Goal: Information Seeking & Learning: Find specific fact

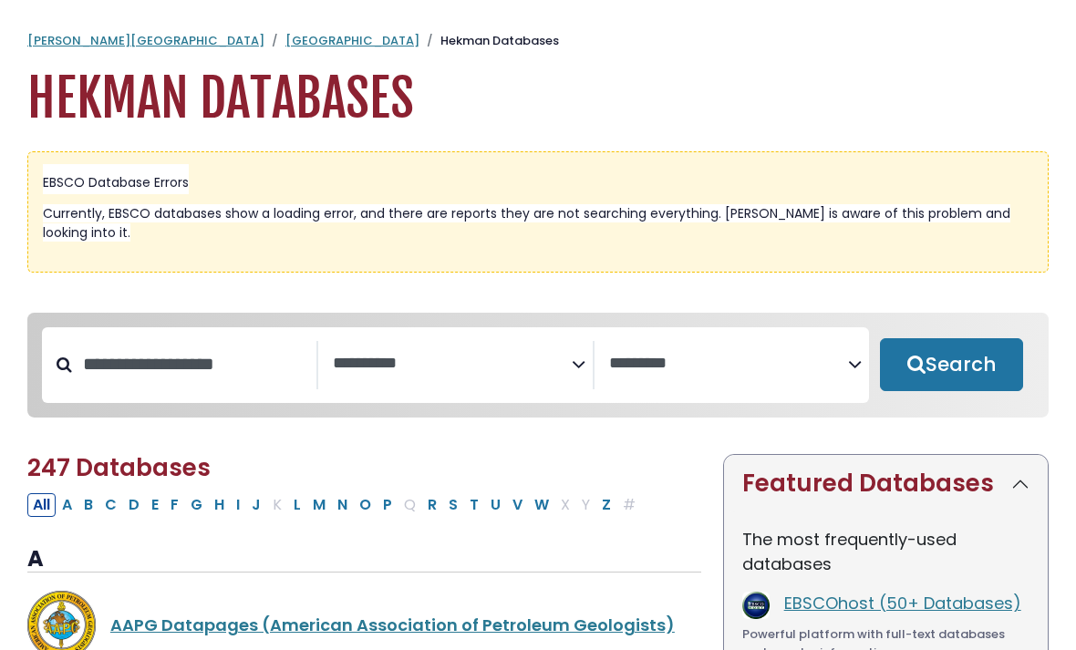
select select "Database Subject Filter"
select select "Database Vendors Filter"
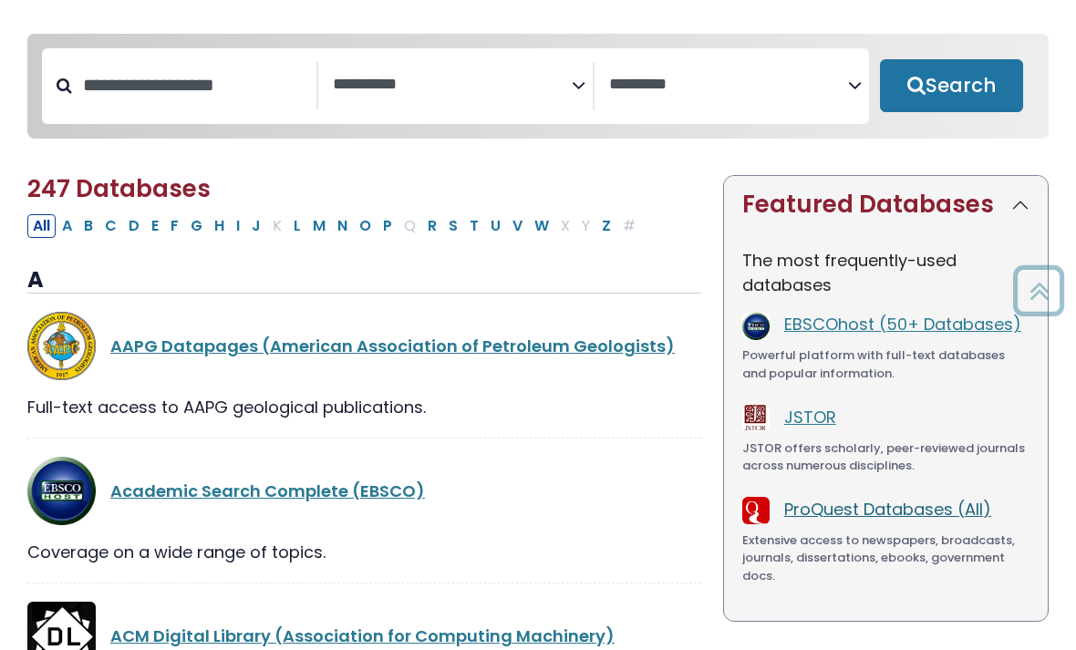
scroll to position [288, 0]
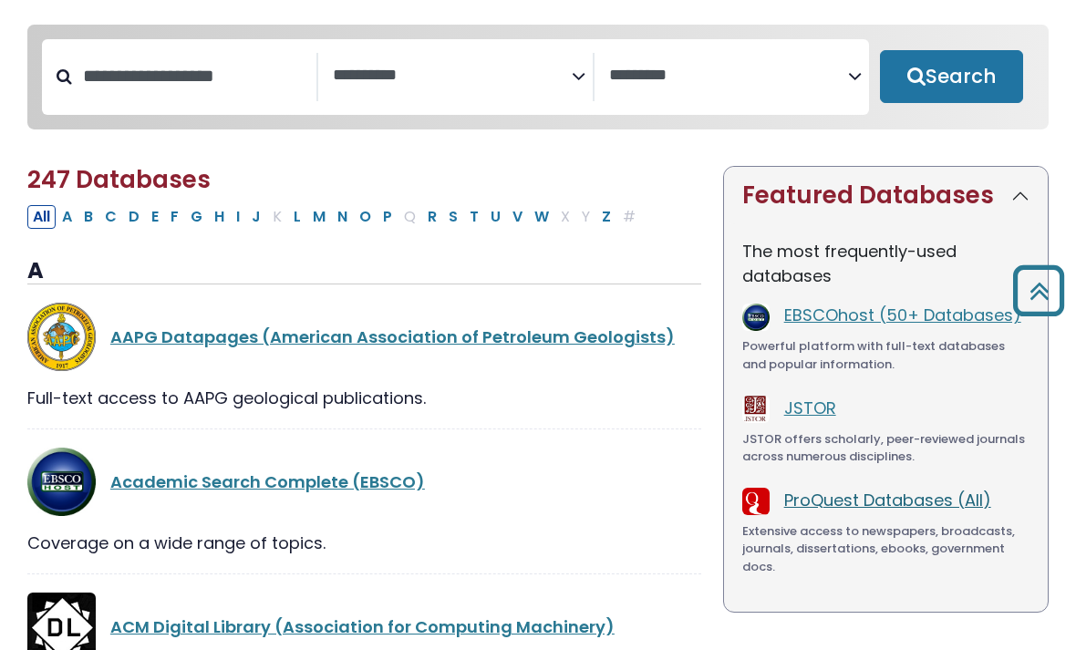
click at [889, 491] on link "ProQuest Databases (All)" at bounding box center [887, 500] width 207 height 23
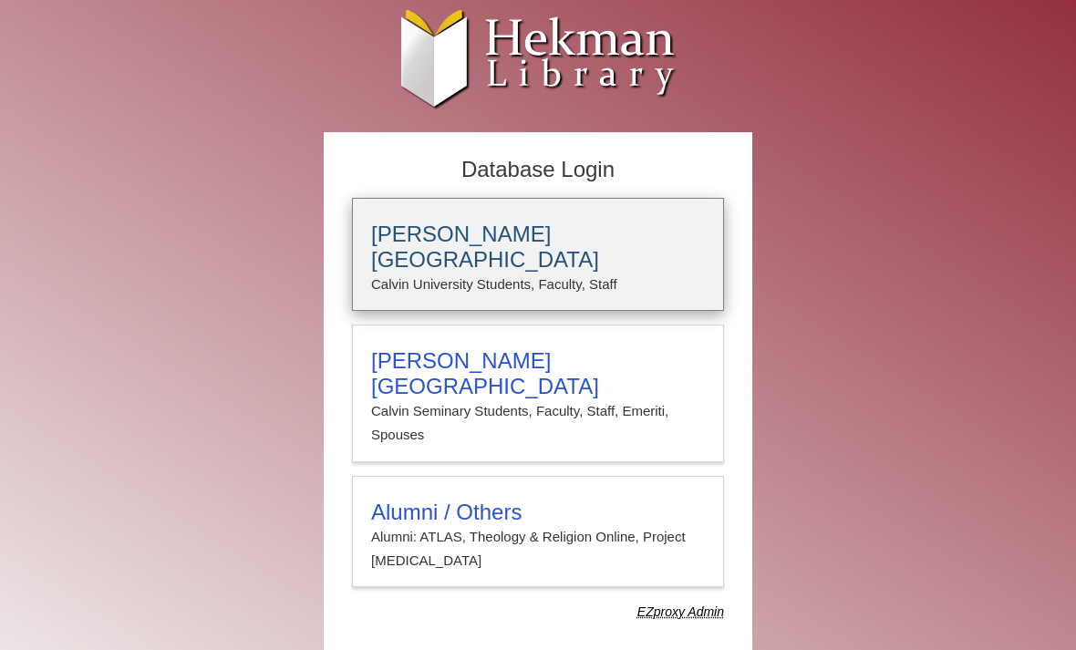
click at [537, 232] on h3 "Calvin University" at bounding box center [538, 247] width 334 height 51
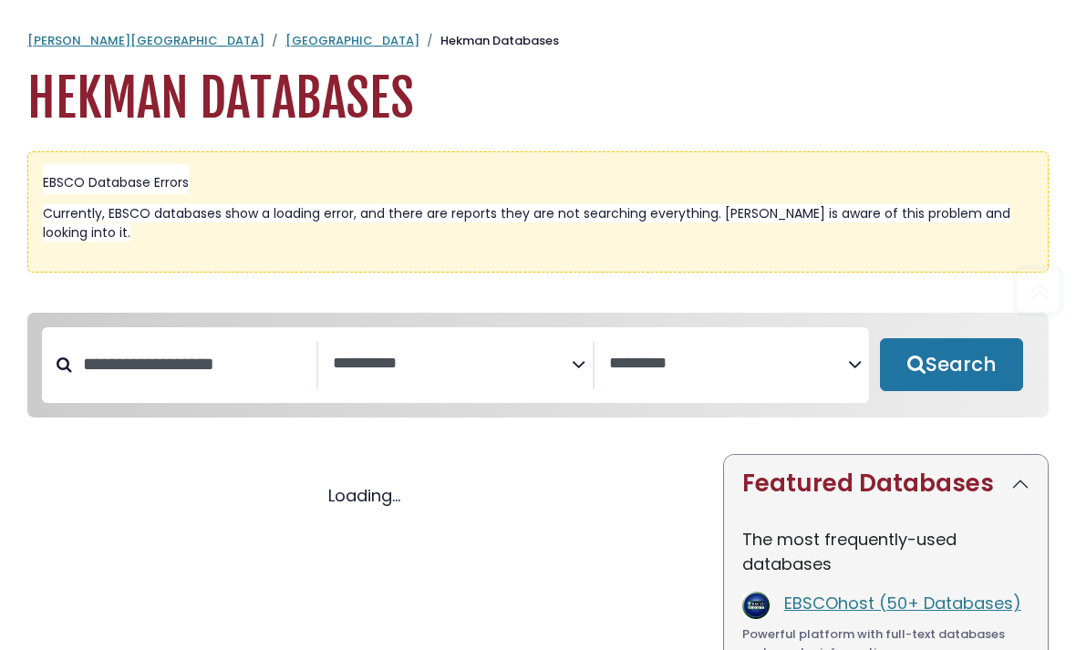
select select "Database Subject Filter"
select select "Database Vendors Filter"
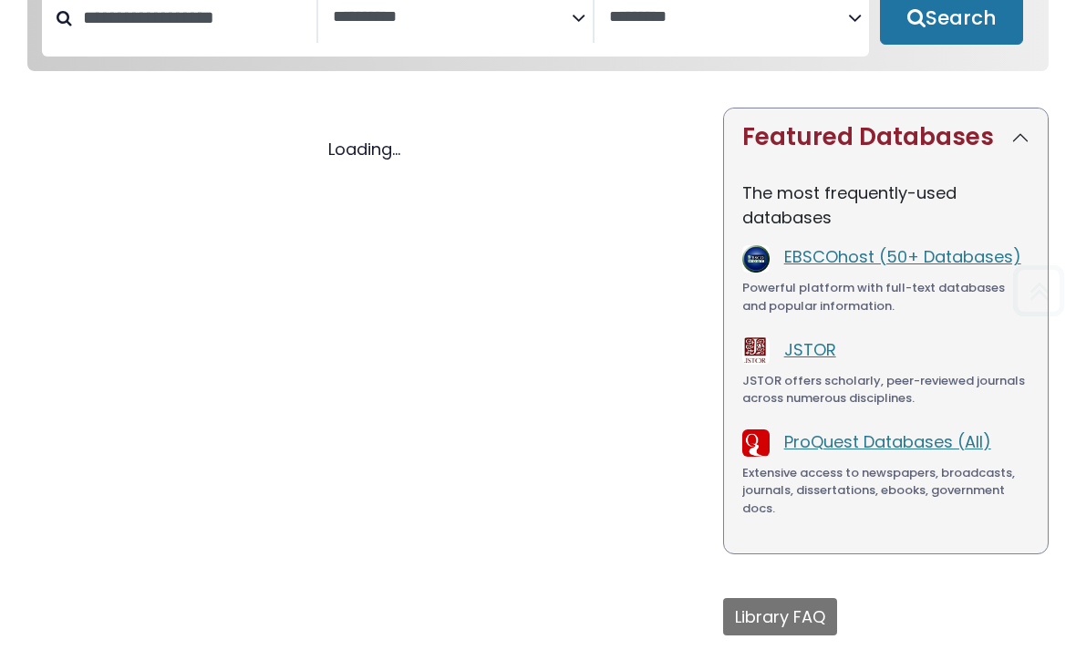
select select "Database Subject Filter"
select select "Database Vendors Filter"
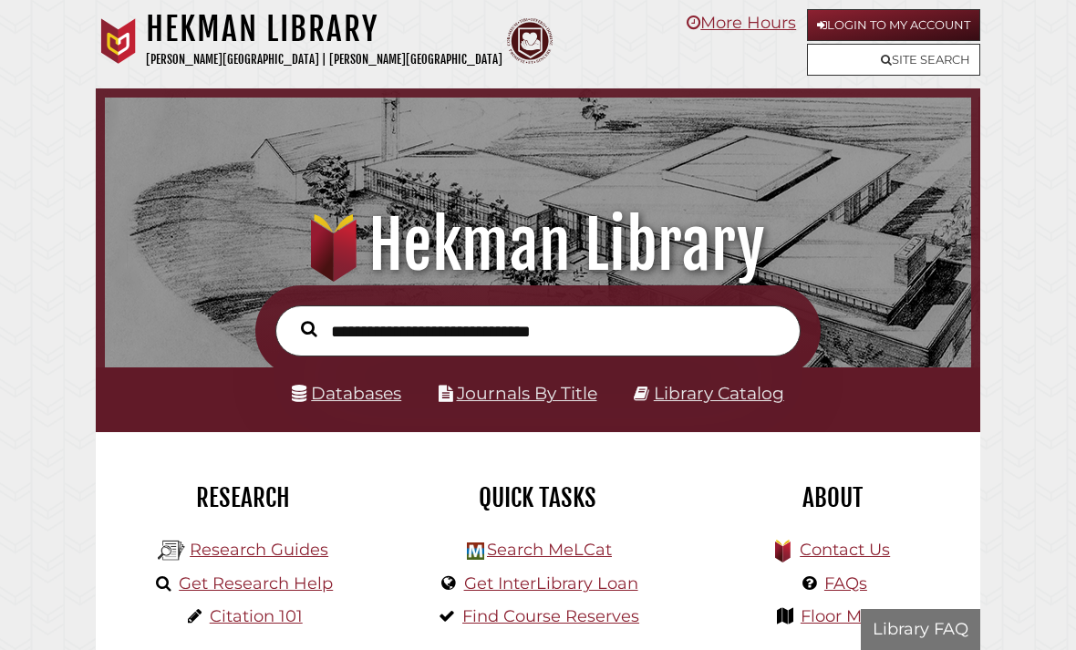
scroll to position [286, 857]
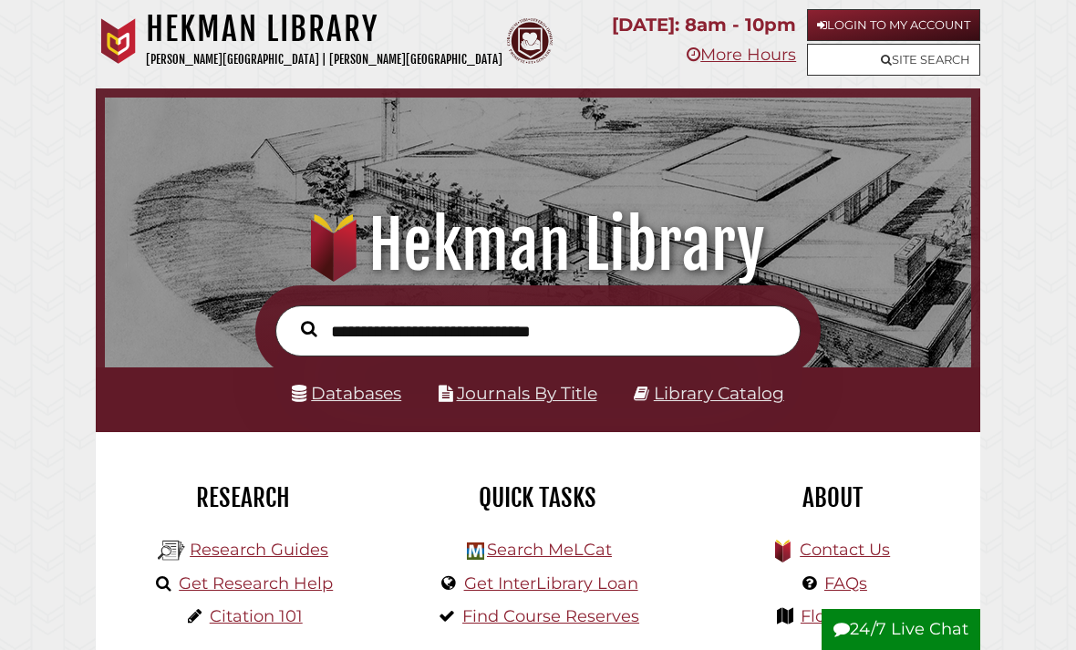
click at [386, 404] on link "Databases" at bounding box center [346, 393] width 109 height 21
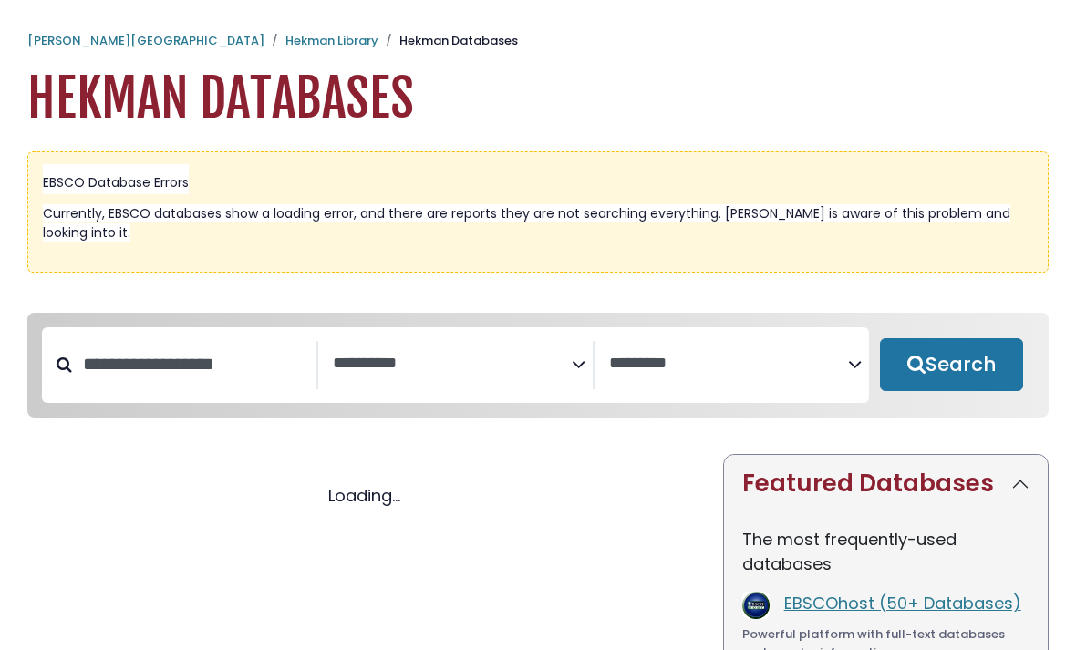
select select "Database Subject Filter"
select select "Database Vendors Filter"
select select "Database Subject Filter"
select select "Database Vendors Filter"
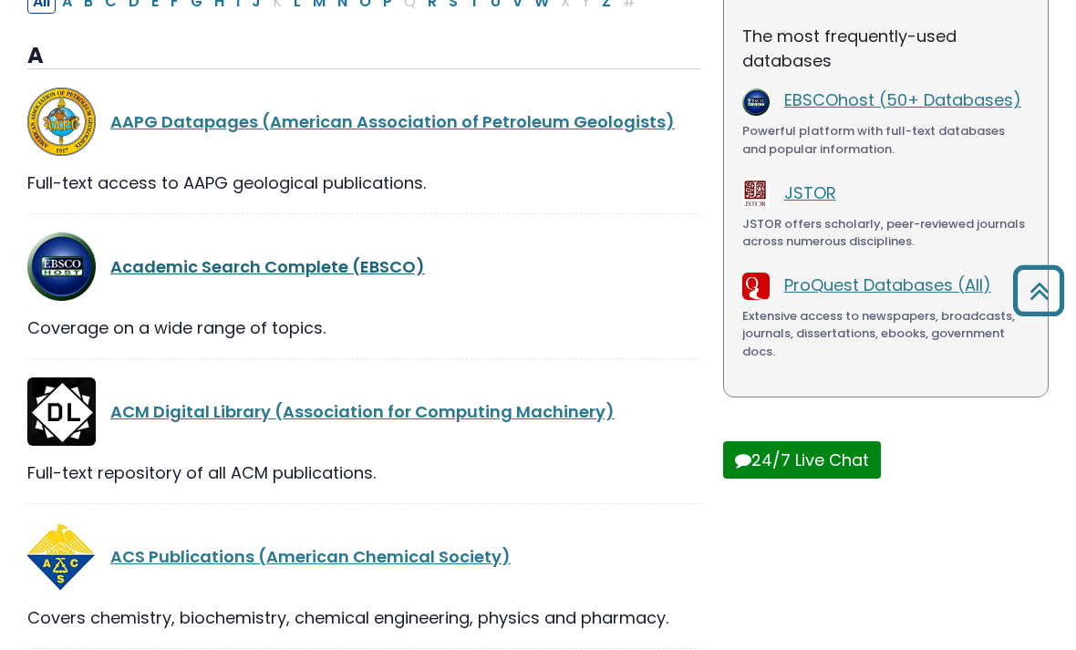
scroll to position [461, 0]
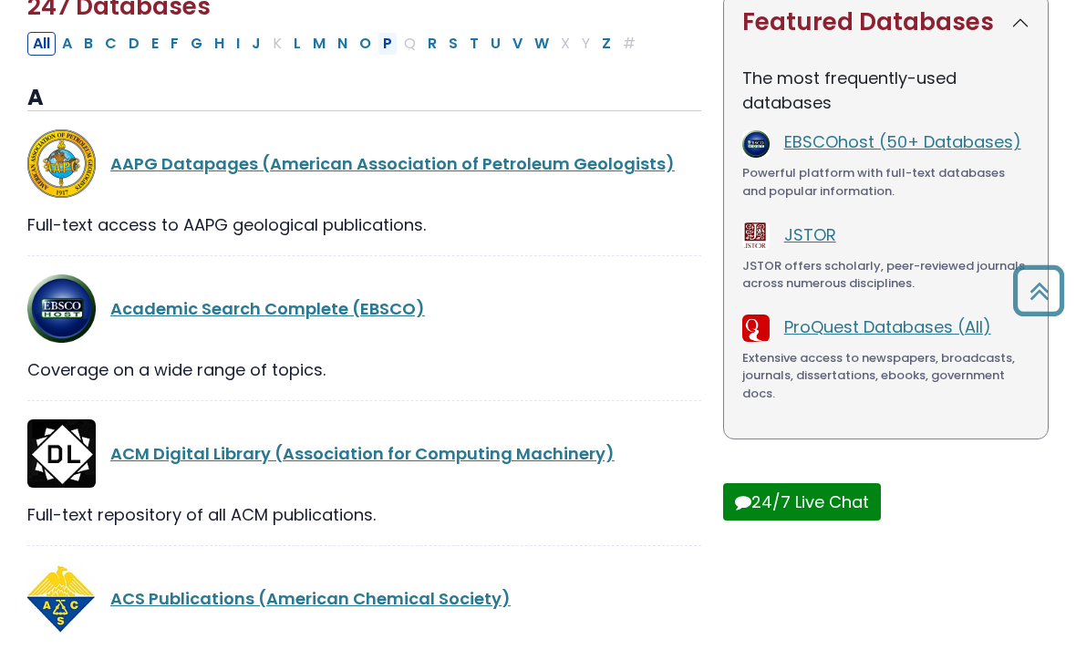
click at [387, 47] on button "P" at bounding box center [387, 44] width 20 height 24
select select "Database Subject Filter"
select select "Database Vendors Filter"
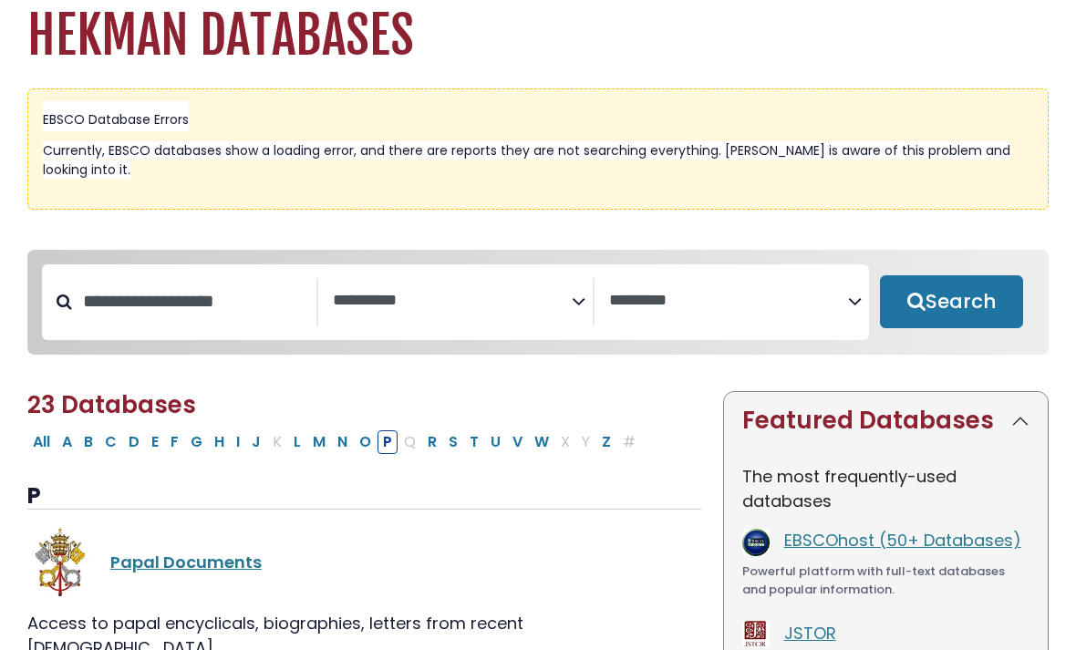
scroll to position [63, 0]
click at [38, 451] on button "All" at bounding box center [41, 442] width 28 height 24
select select "Database Subject Filter"
select select "Database Vendors Filter"
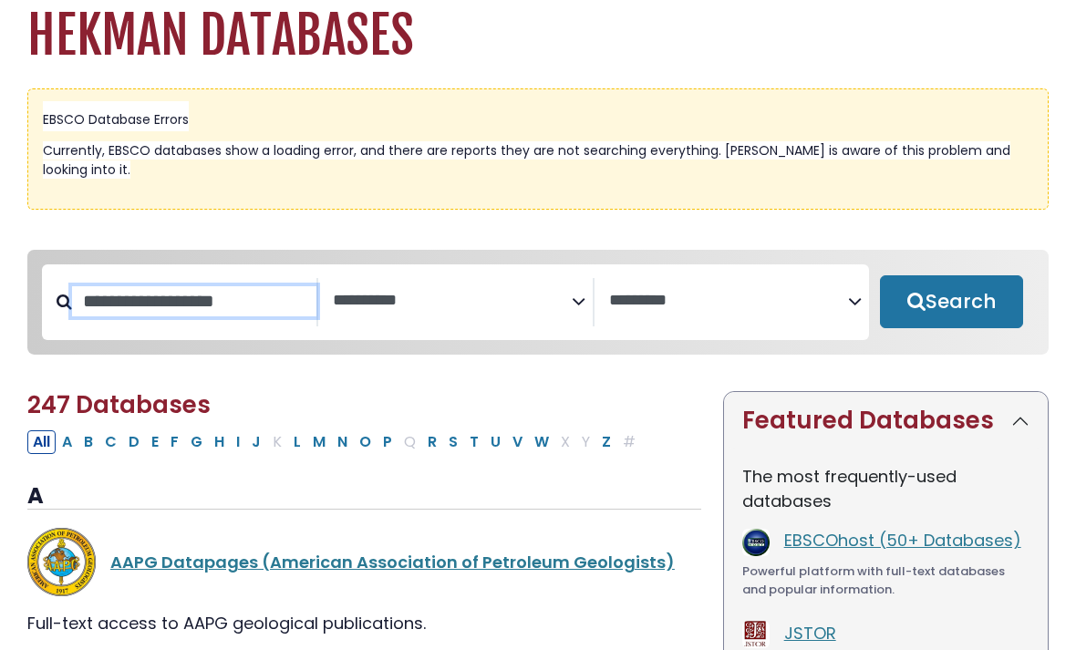
click at [280, 286] on input "Search database by title or keyword" at bounding box center [194, 301] width 244 height 30
type input "*"
type input "**********"
click at [951, 303] on button "Search" at bounding box center [951, 301] width 143 height 53
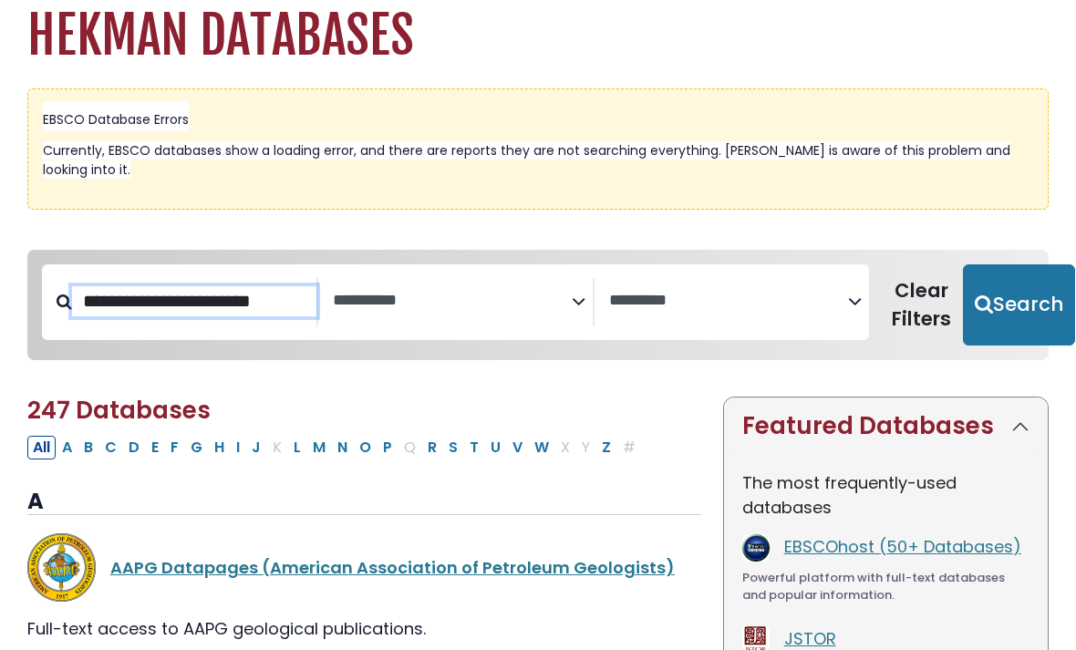
select select "Database Subject Filter"
select select "Database Vendors Filter"
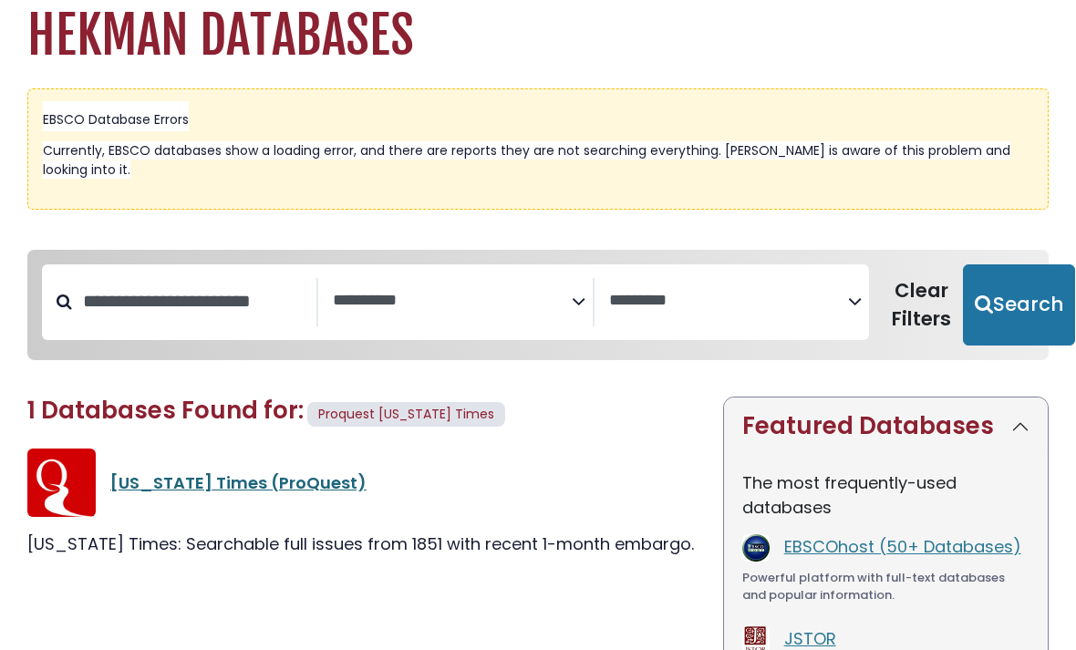
click at [189, 483] on link "[US_STATE] Times (ProQuest)" at bounding box center [238, 482] width 256 height 23
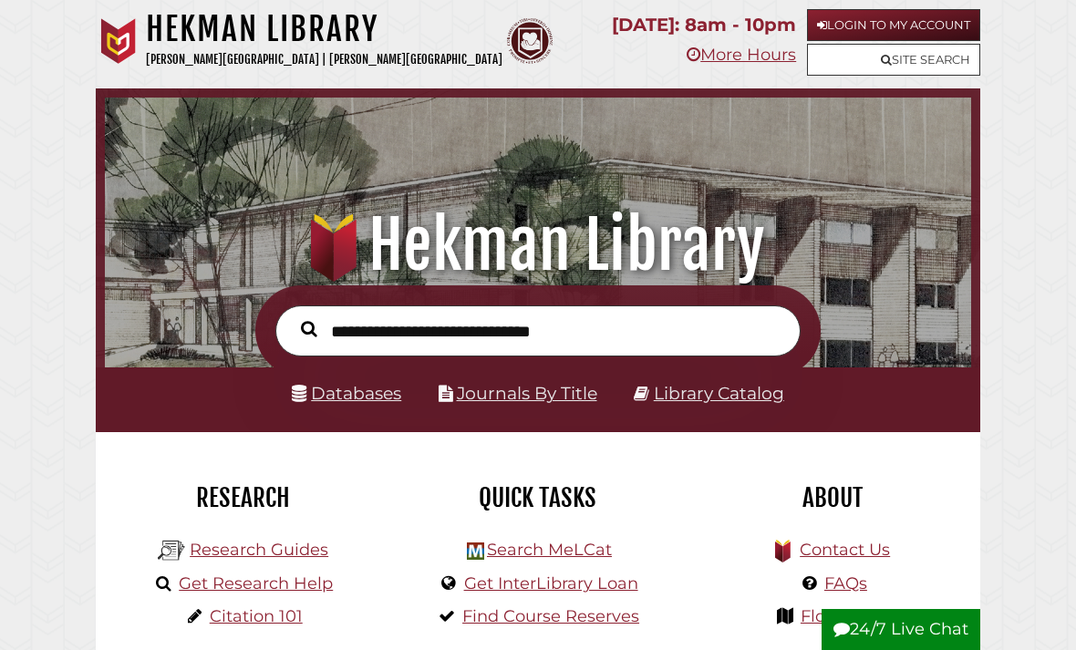
scroll to position [286, 857]
click at [349, 404] on link "Databases" at bounding box center [346, 393] width 109 height 21
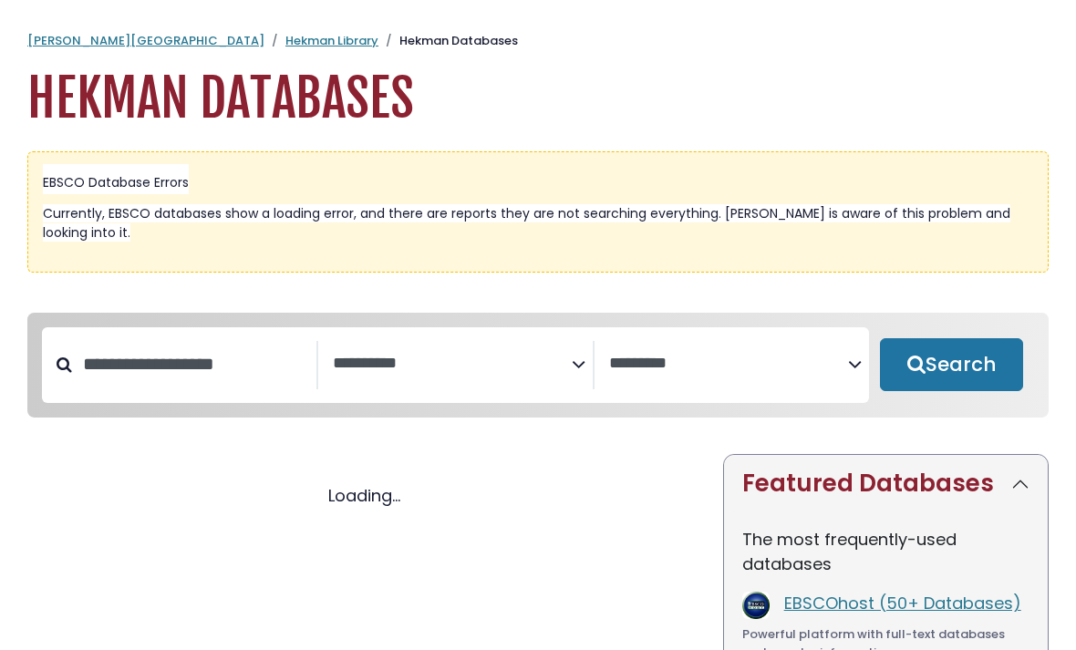
select select "Database Subject Filter"
select select "Database Vendors Filter"
select select "Database Subject Filter"
select select "Database Vendors Filter"
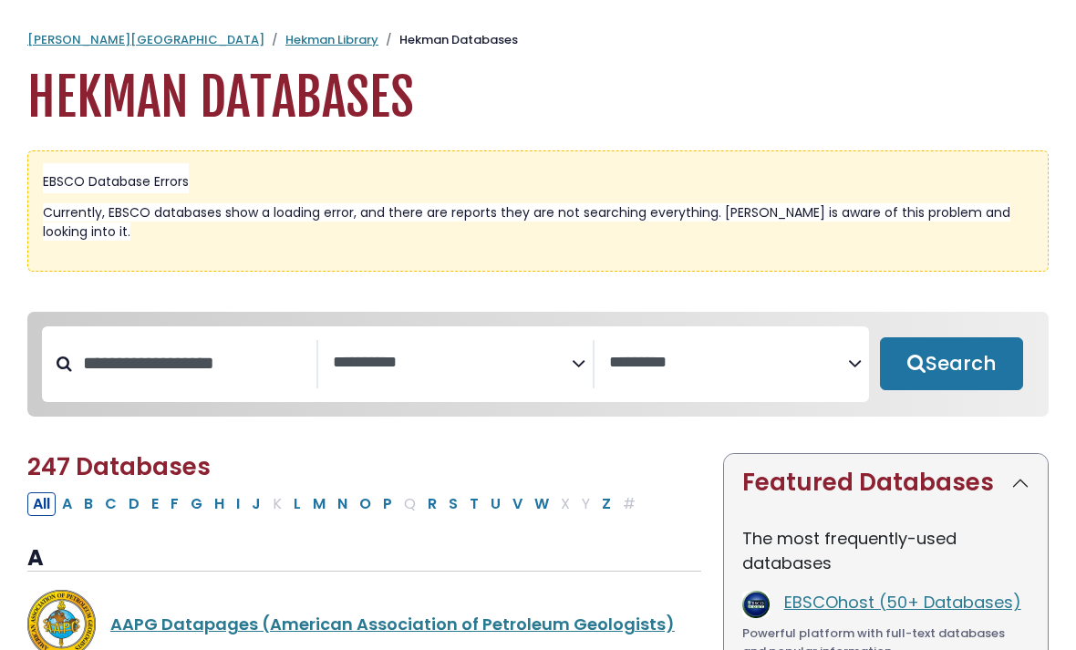
scroll to position [1, 0]
click at [232, 365] on input "Search database by title or keyword" at bounding box center [194, 363] width 244 height 30
type input "*"
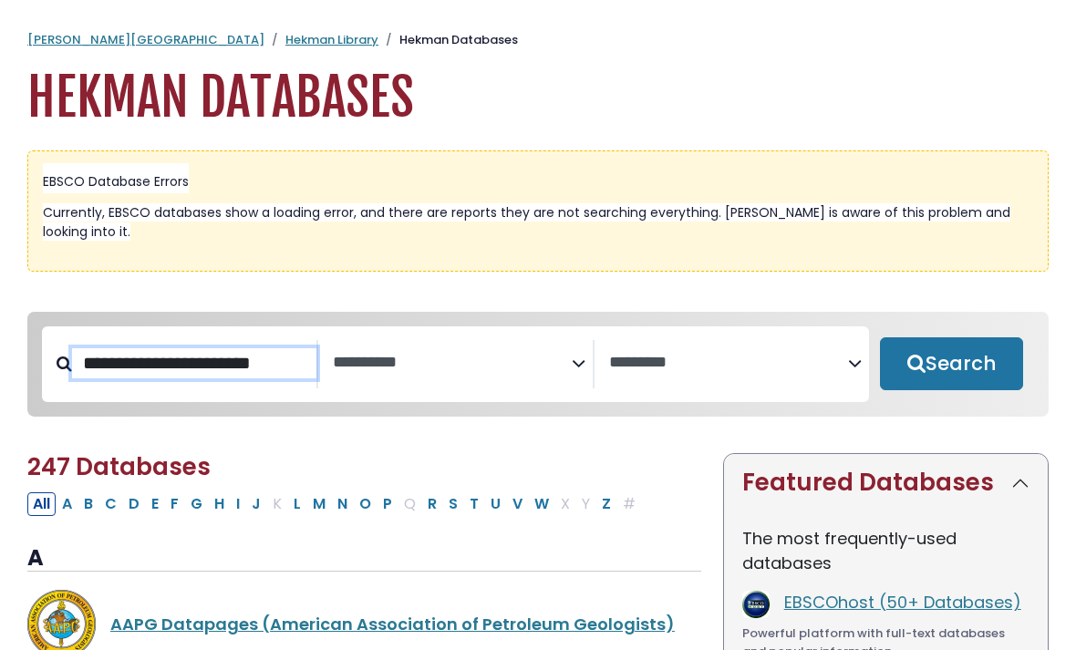
type input "**********"
click at [951, 365] on button "Search" at bounding box center [951, 363] width 143 height 53
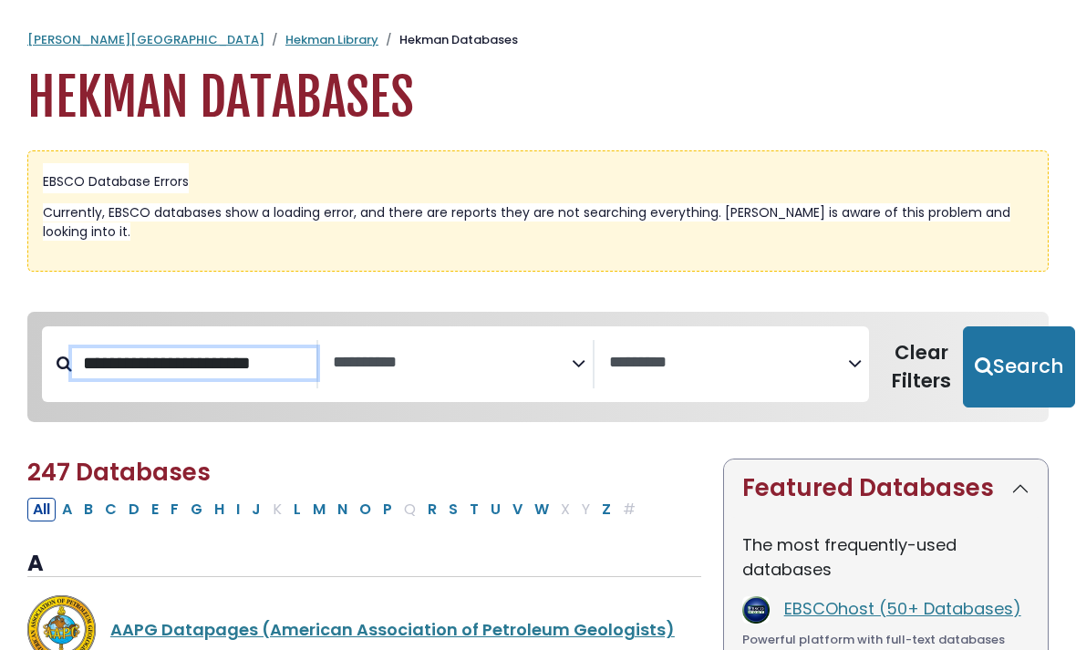
select select "Database Subject Filter"
select select "Database Vendors Filter"
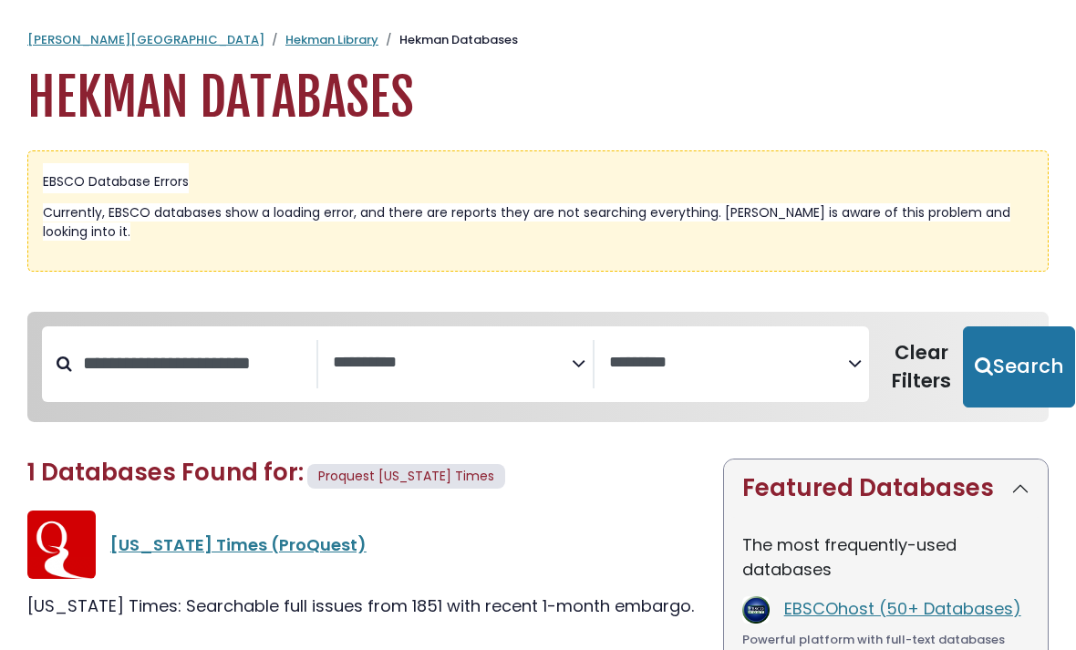
click at [148, 554] on div "[US_STATE] Times (ProQuest)" at bounding box center [405, 544] width 591 height 25
click at [149, 546] on link "[US_STATE] Times (ProQuest)" at bounding box center [238, 544] width 256 height 23
